Goal: Task Accomplishment & Management: Complete application form

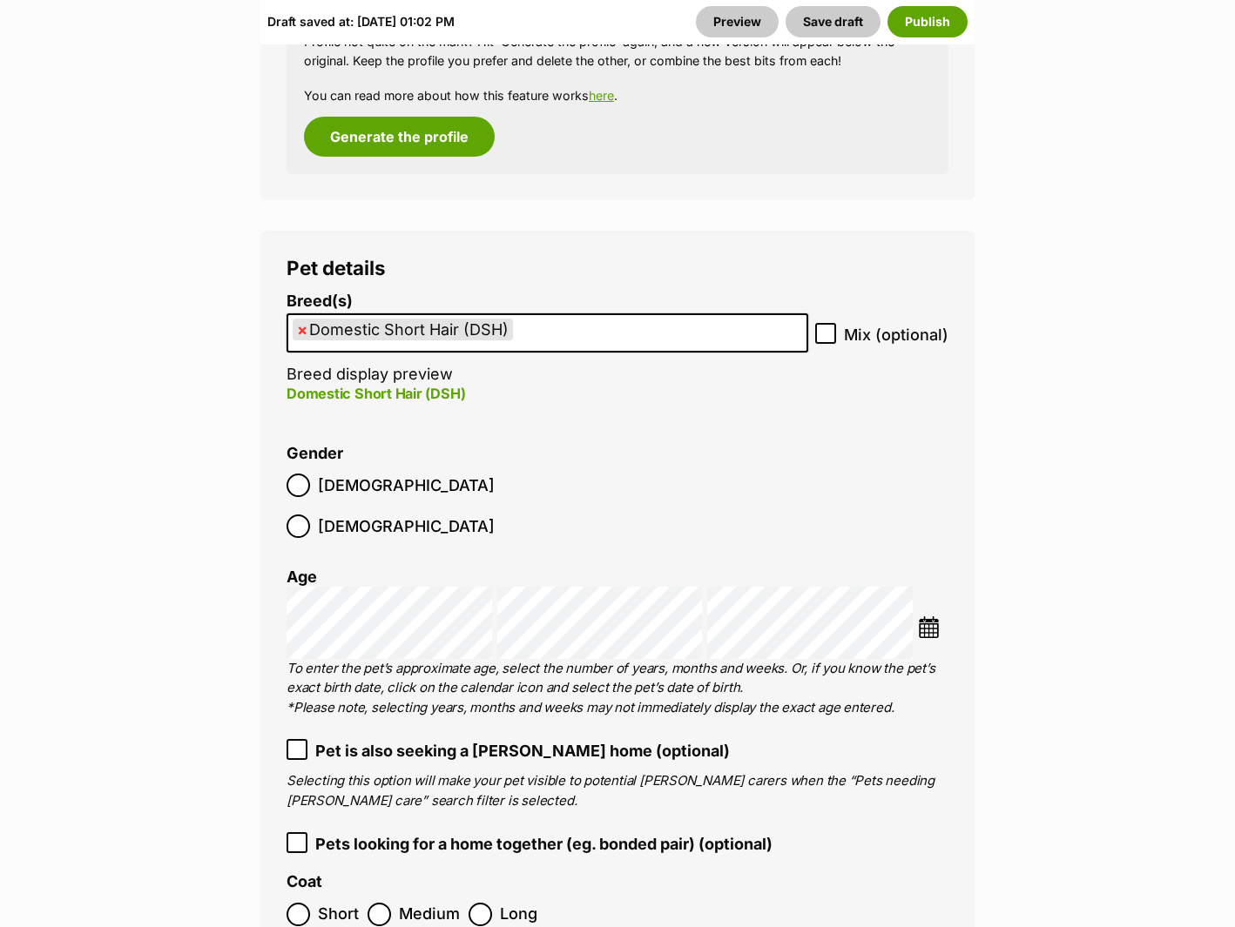
scroll to position [2318, 0]
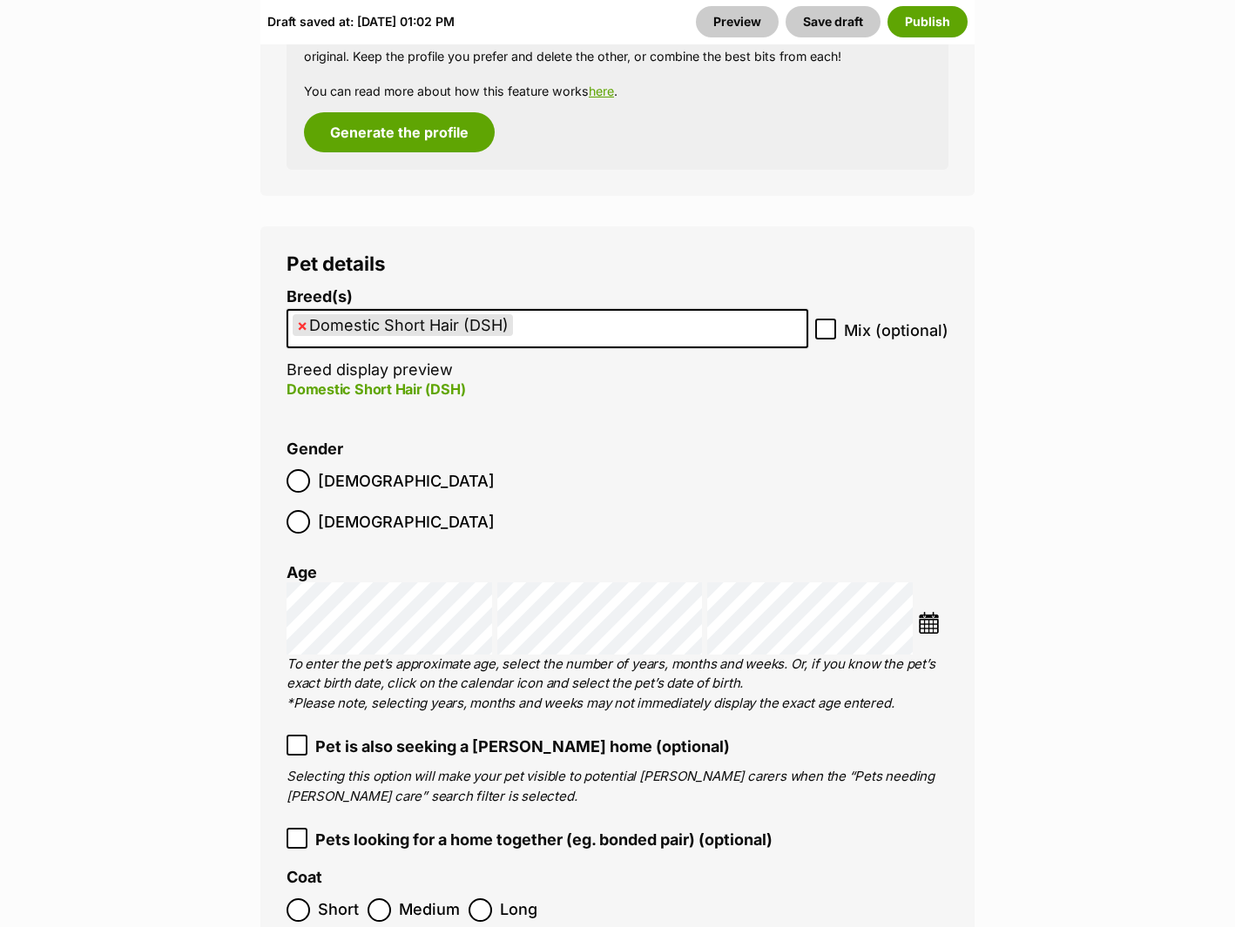
click at [930, 612] on img at bounding box center [929, 623] width 22 height 22
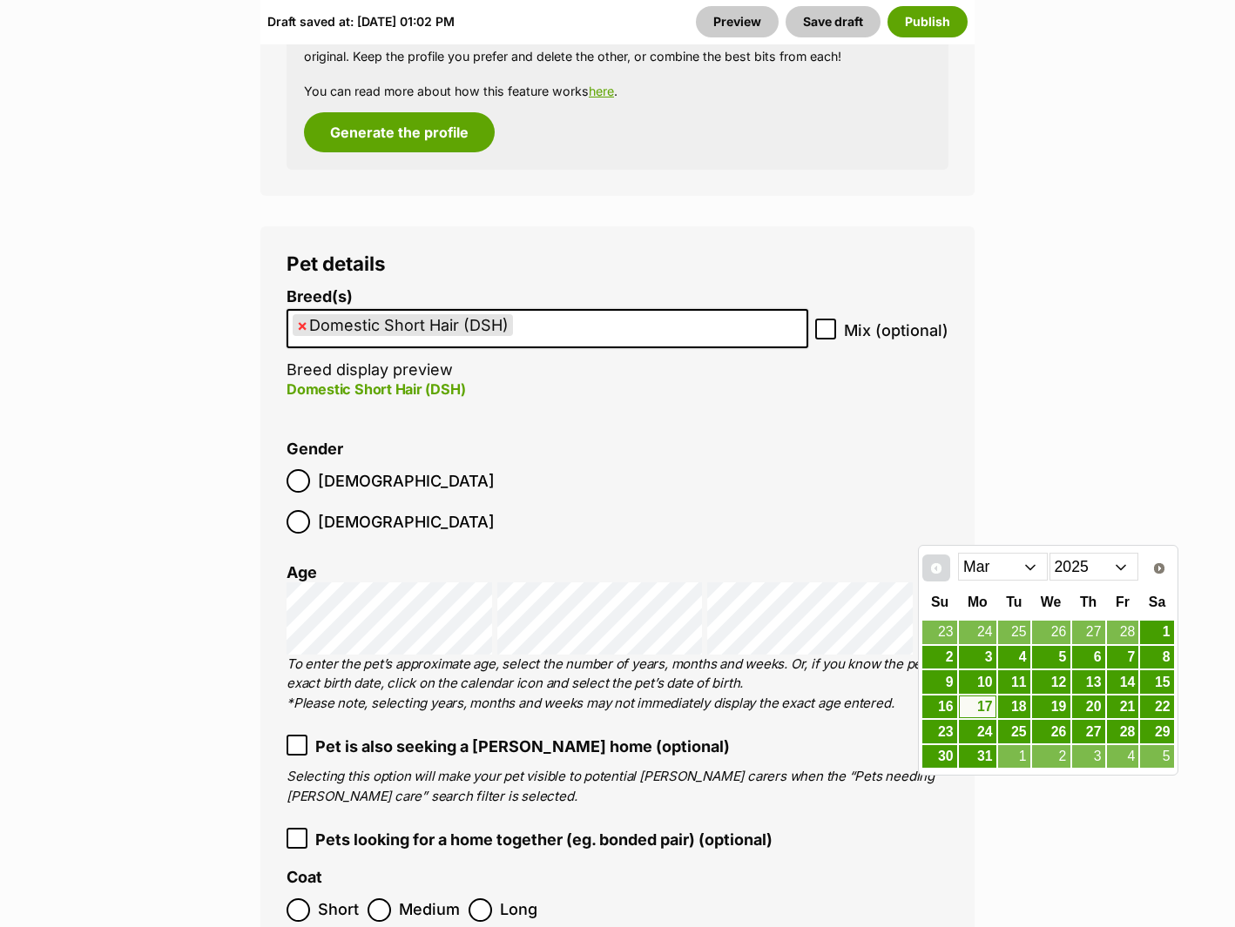
click at [941, 577] on link "Prev" at bounding box center [936, 569] width 28 height 28
click at [1169, 570] on link "Next" at bounding box center [1160, 569] width 28 height 28
click at [982, 712] on link "17" at bounding box center [977, 708] width 37 height 22
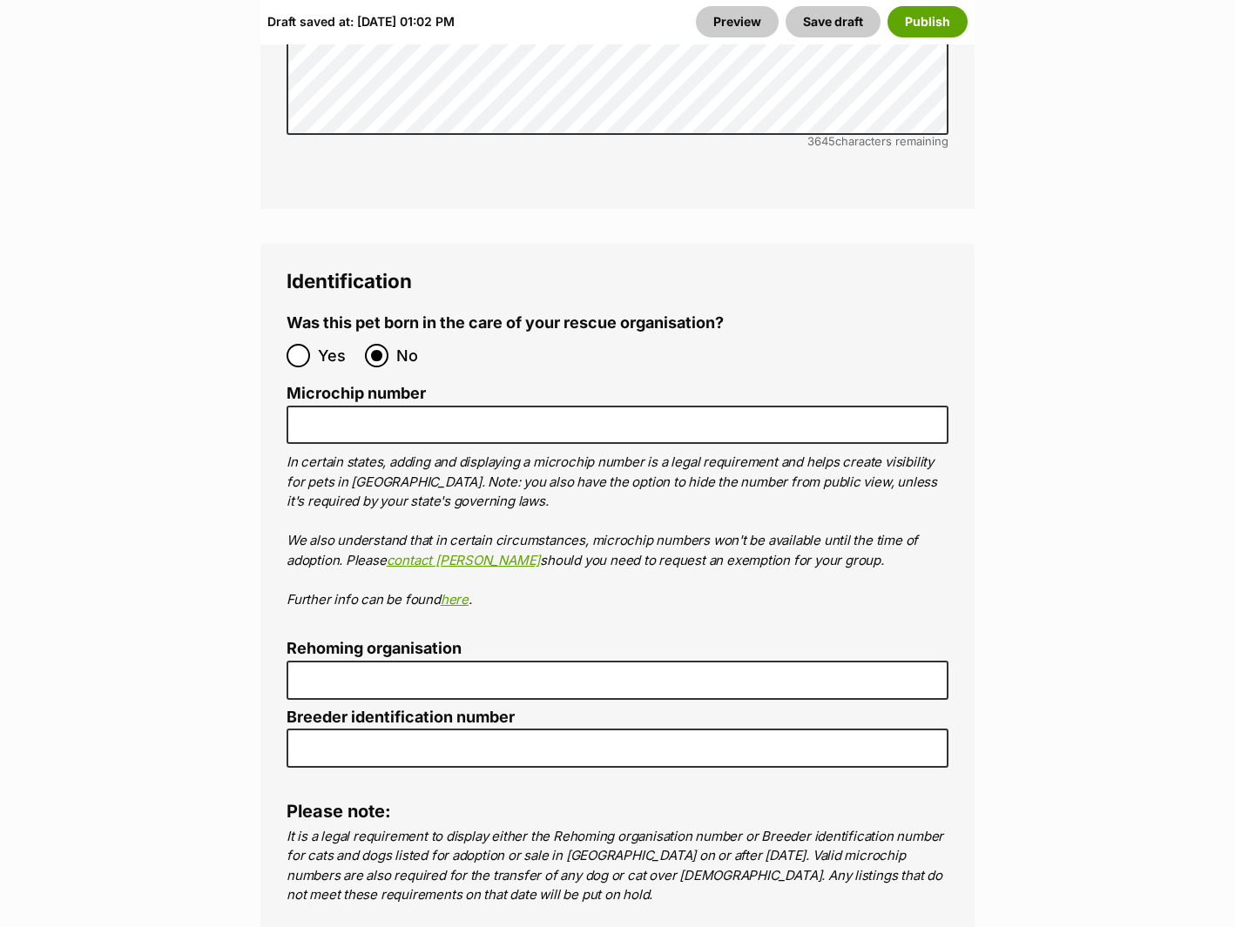
scroll to position [6052, 0]
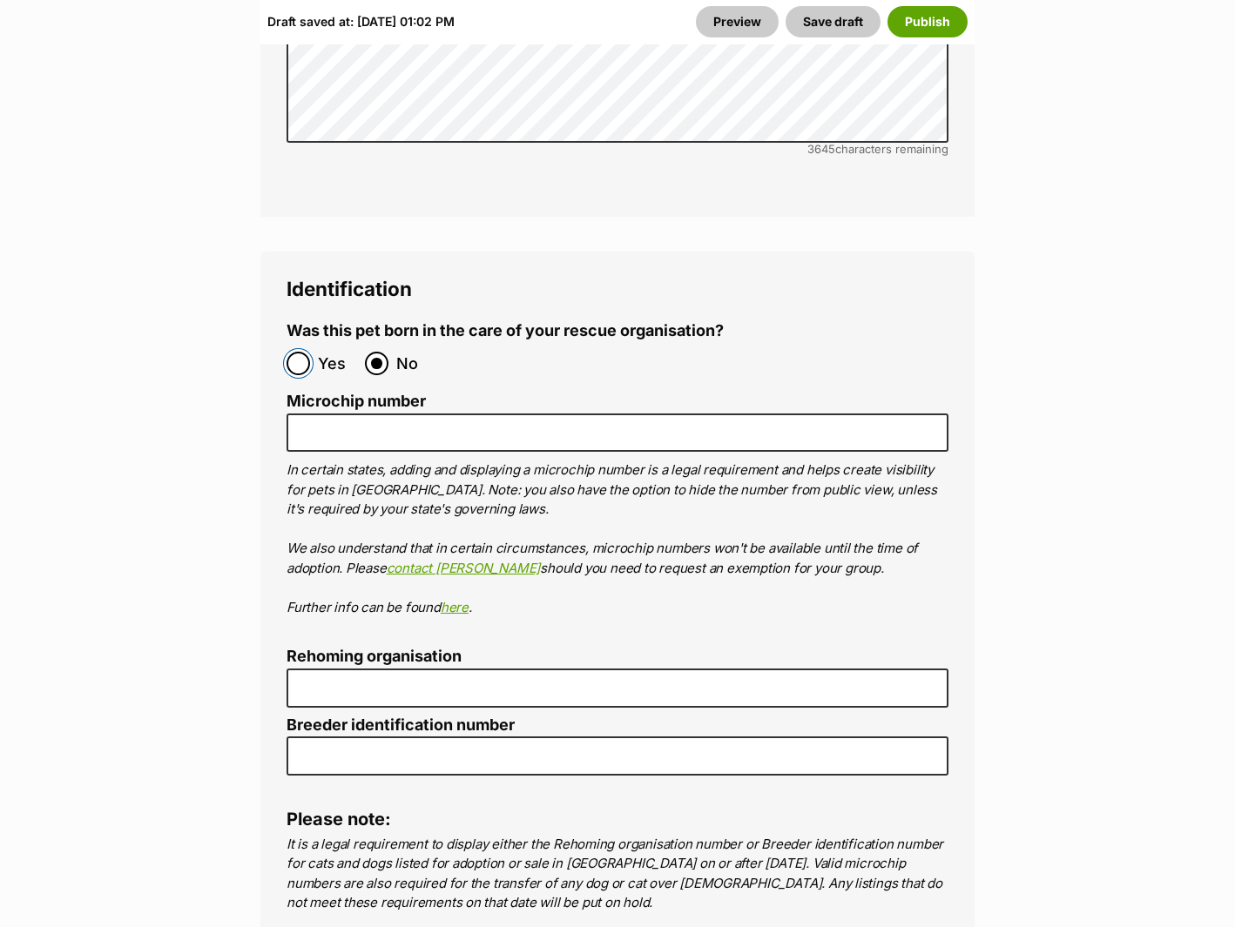
click at [288, 352] on input "Yes" at bounding box center [299, 364] width 24 height 24
radio input "true"
click at [379, 352] on input "No" at bounding box center [377, 364] width 24 height 24
radio input "true"
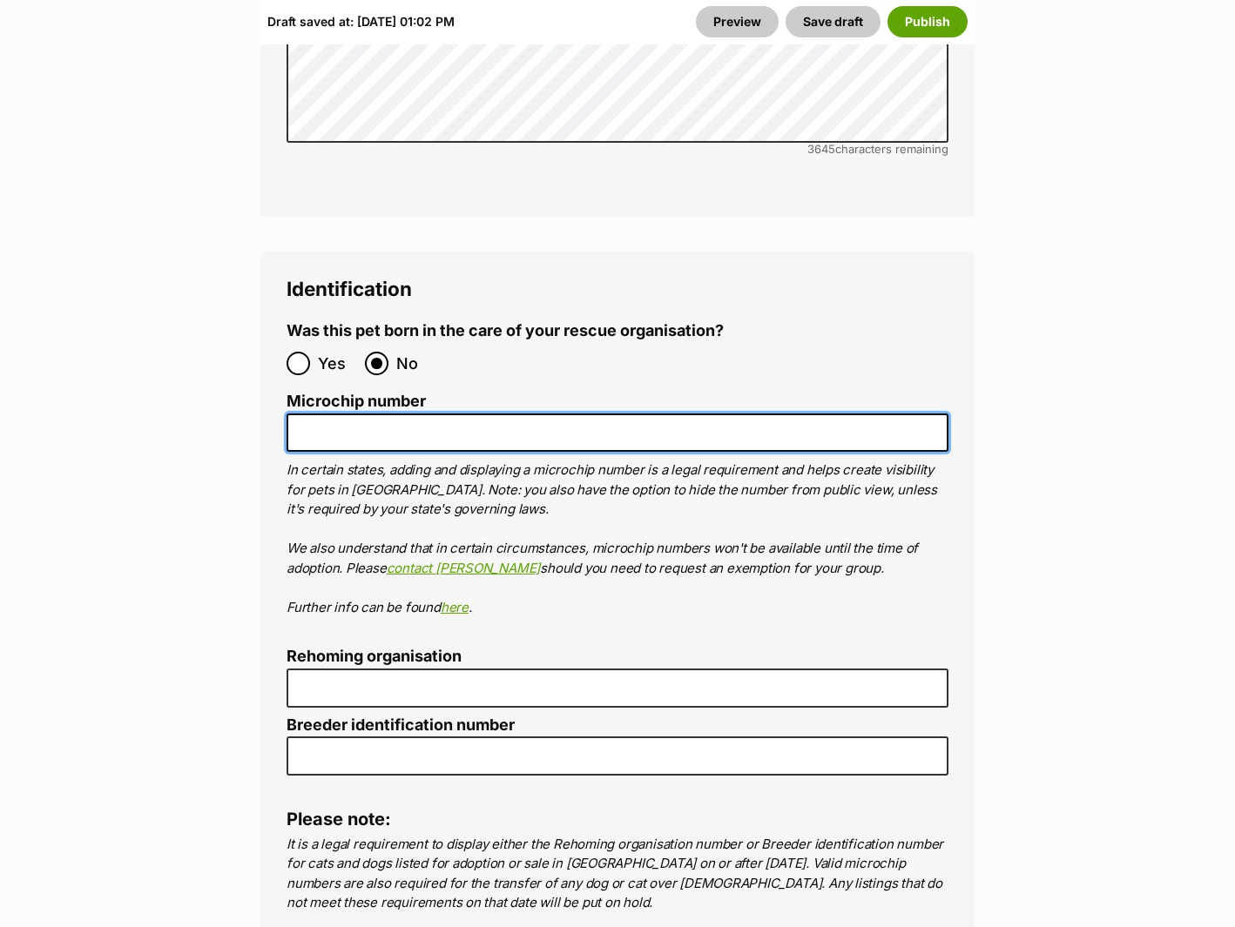
paste input "900164002373727"
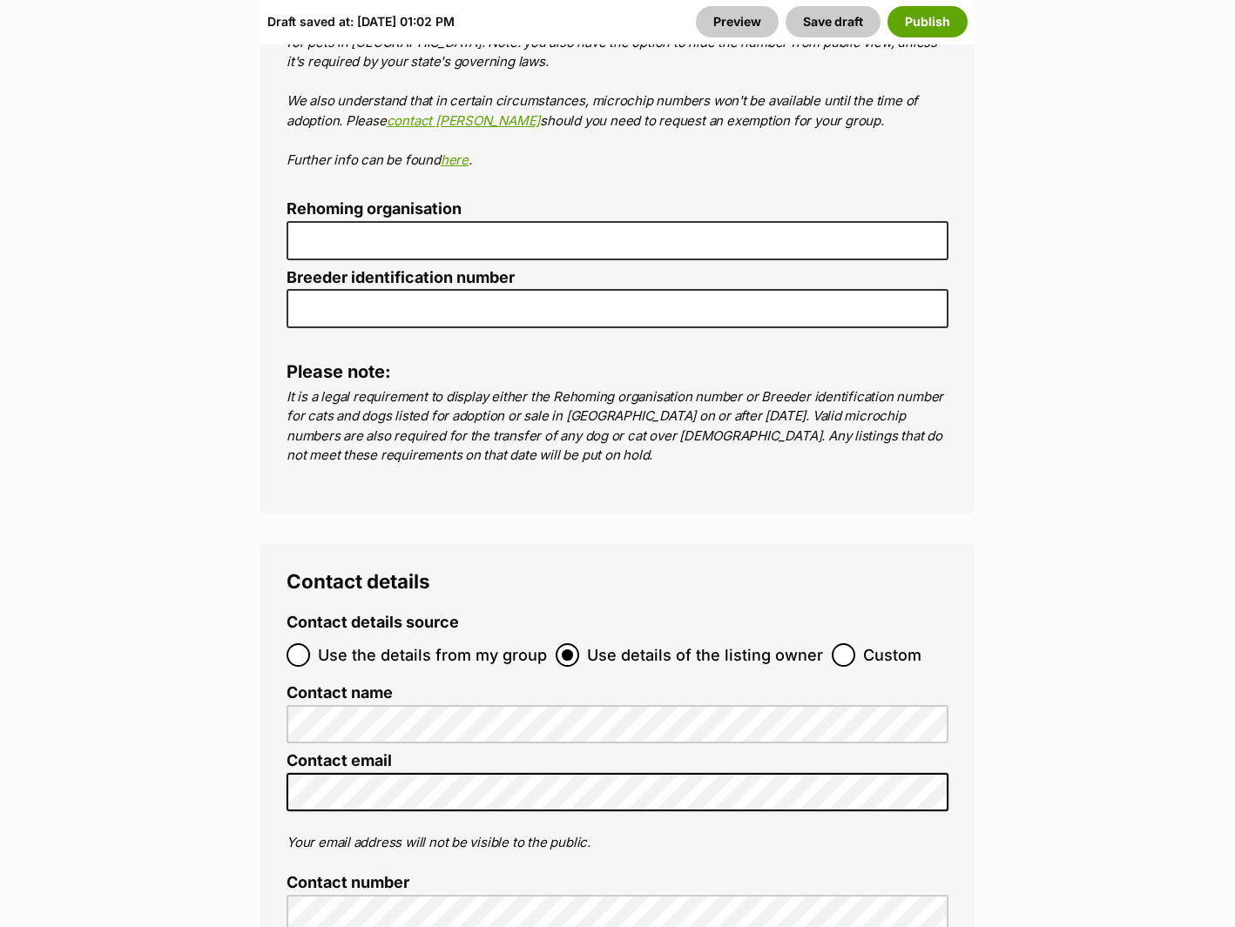
scroll to position [6753, 0]
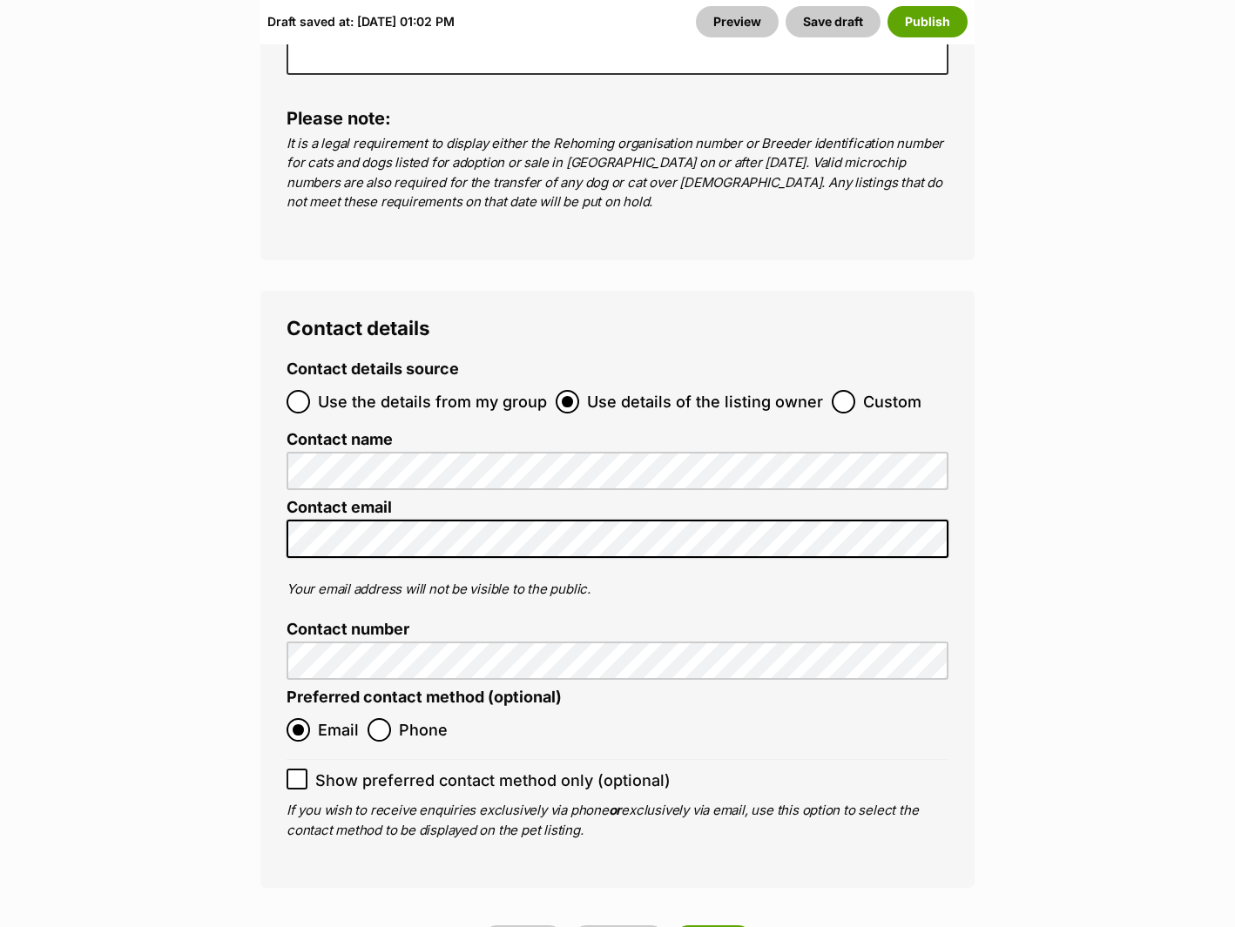
type input "900164002373727"
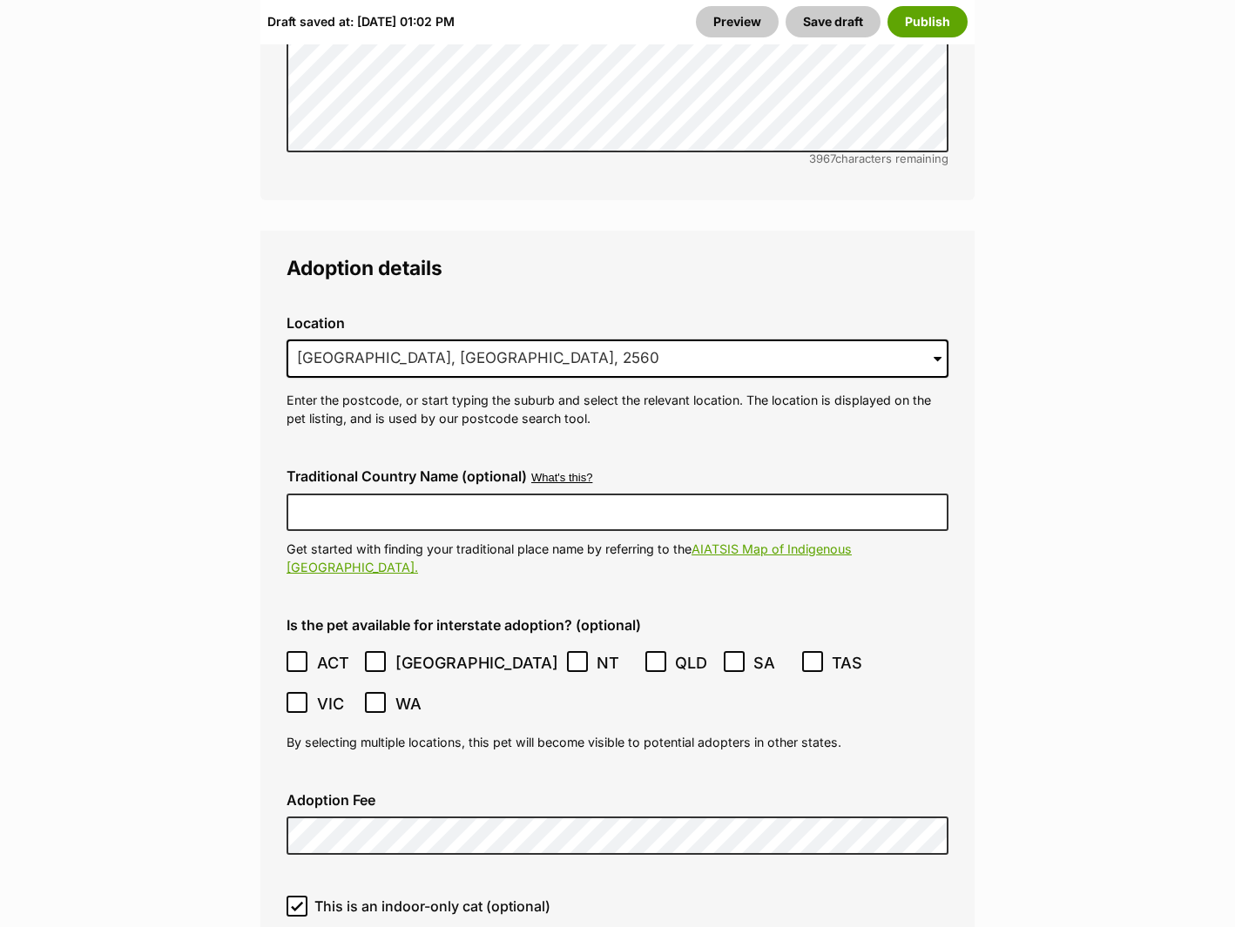
scroll to position [4789, 0]
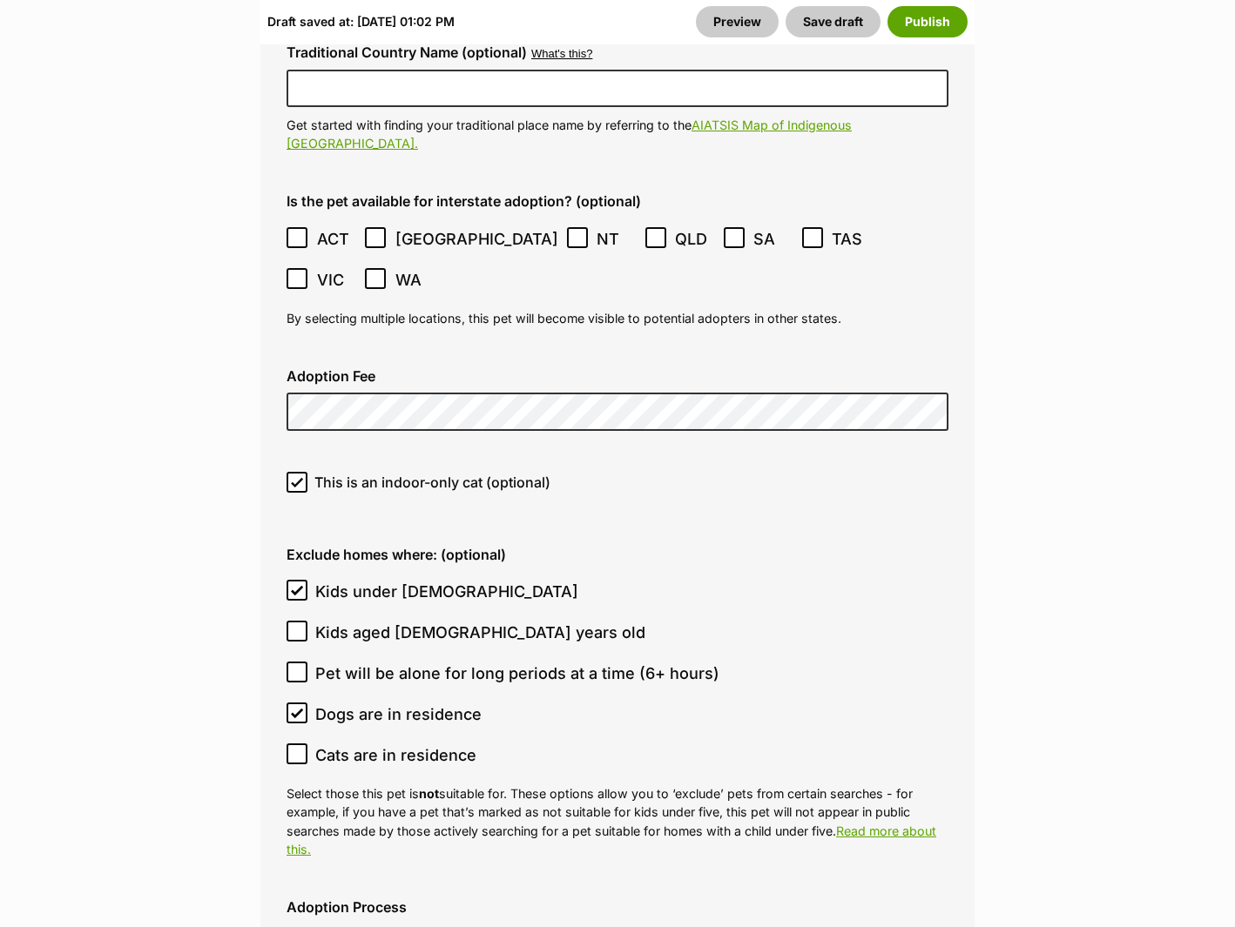
click at [300, 458] on div "This is an indoor-only cat (optional)" at bounding box center [618, 489] width 690 height 62
click at [299, 476] on icon at bounding box center [297, 482] width 12 height 12
click at [299, 472] on input "This is an indoor-only cat (optional)" at bounding box center [297, 482] width 21 height 21
checkbox input "false"
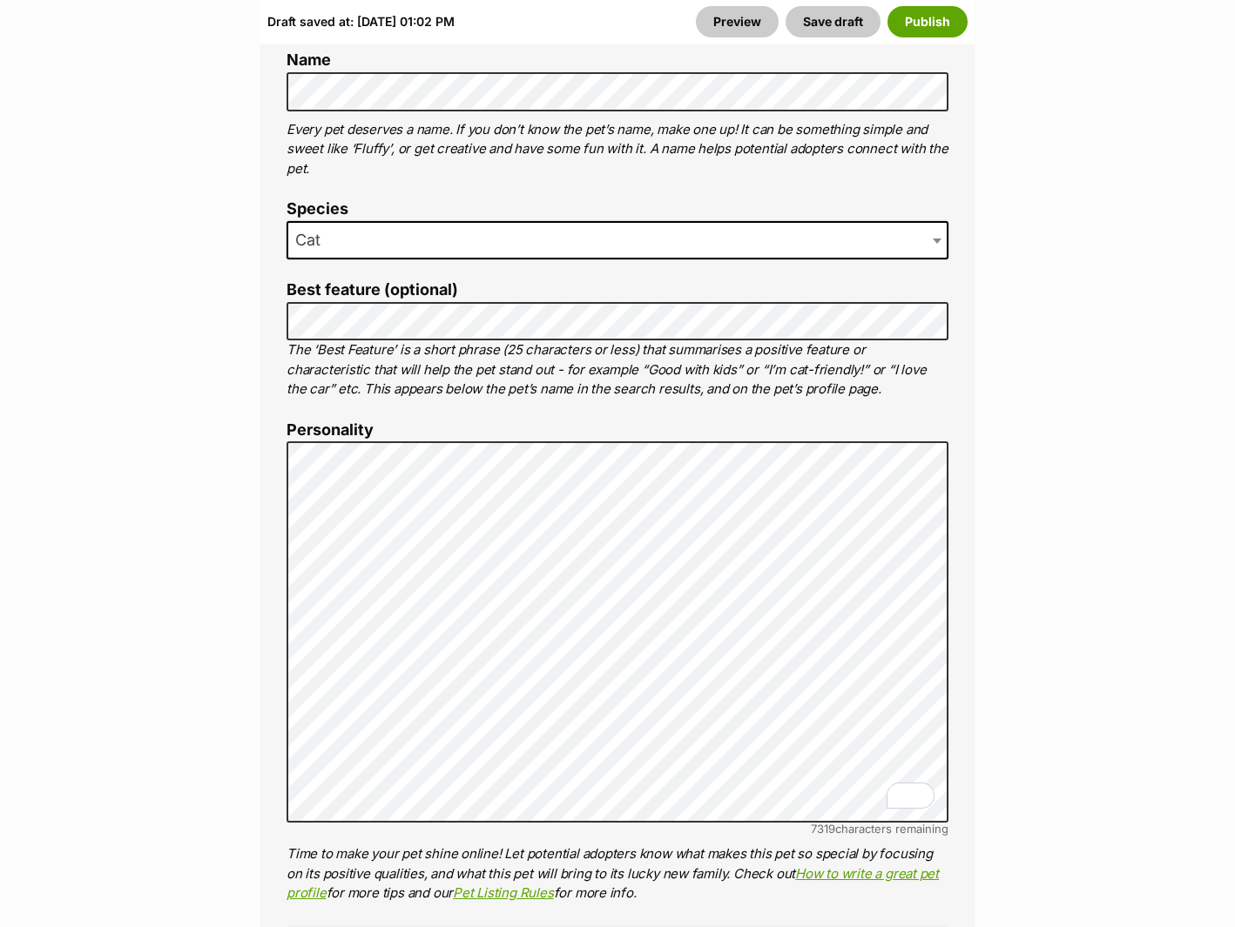
scroll to position [1022, 0]
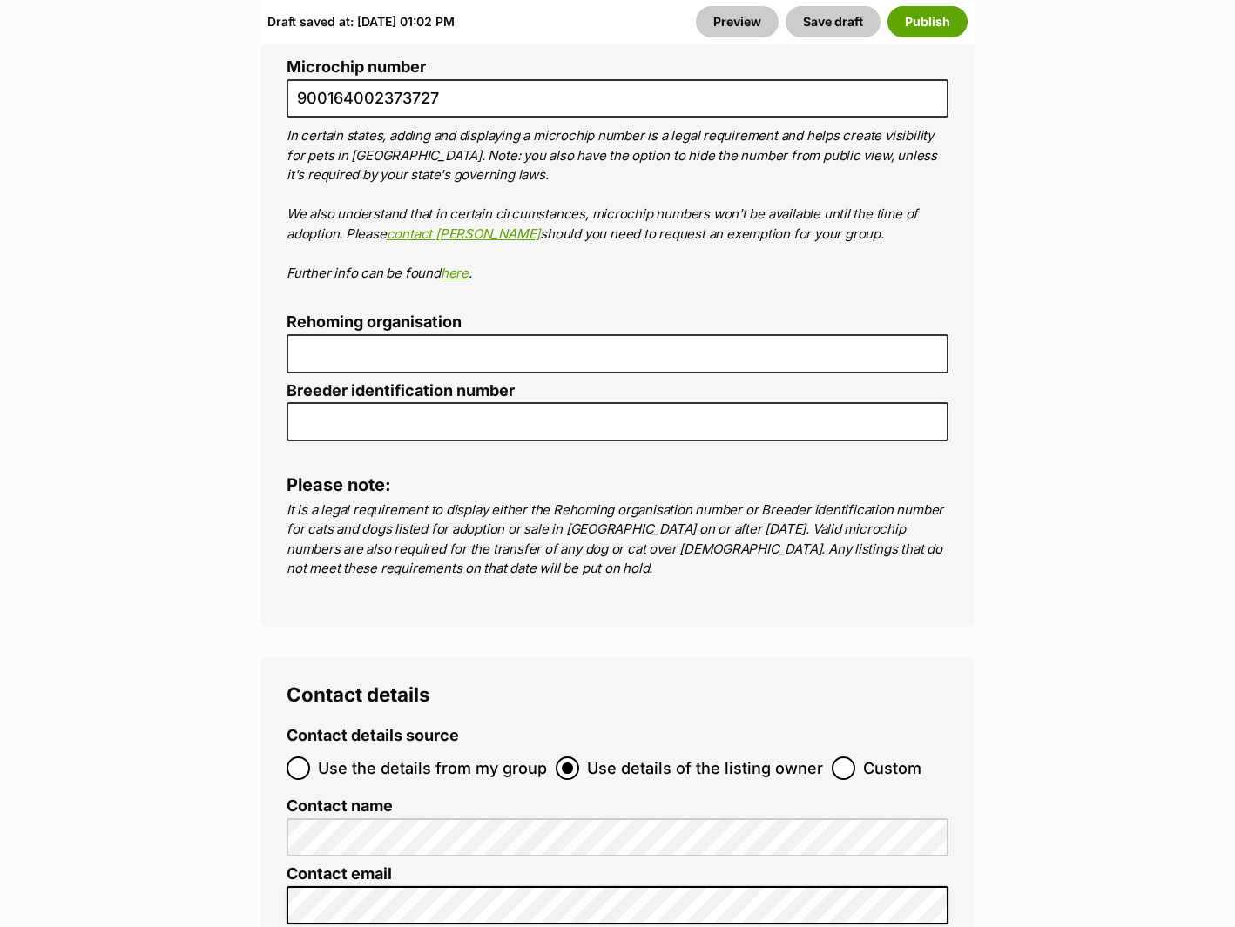
scroll to position [6749, 0]
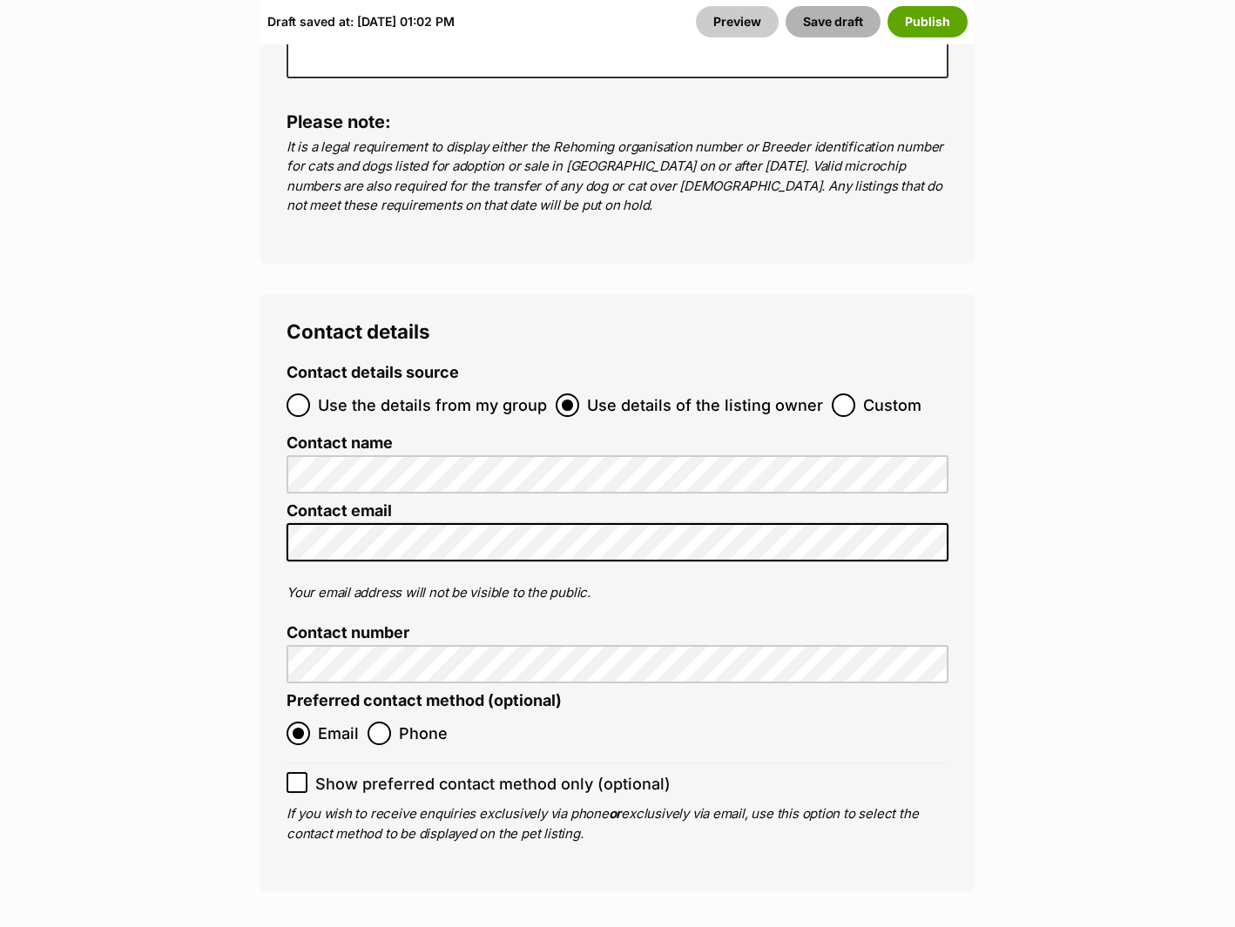
click at [818, 20] on button "Save draft" at bounding box center [833, 21] width 95 height 31
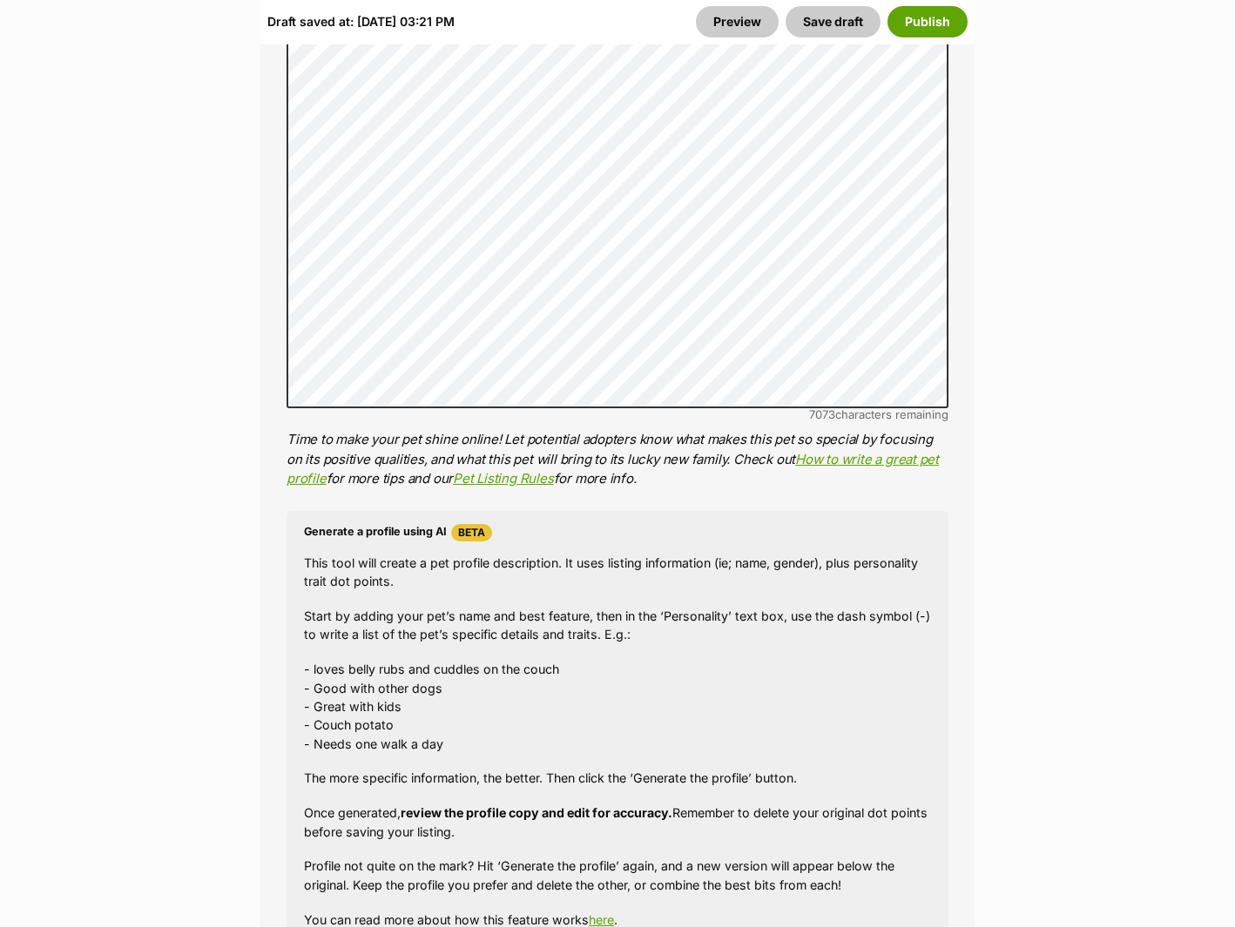
scroll to position [1115, 0]
